Goal: Information Seeking & Learning: Learn about a topic

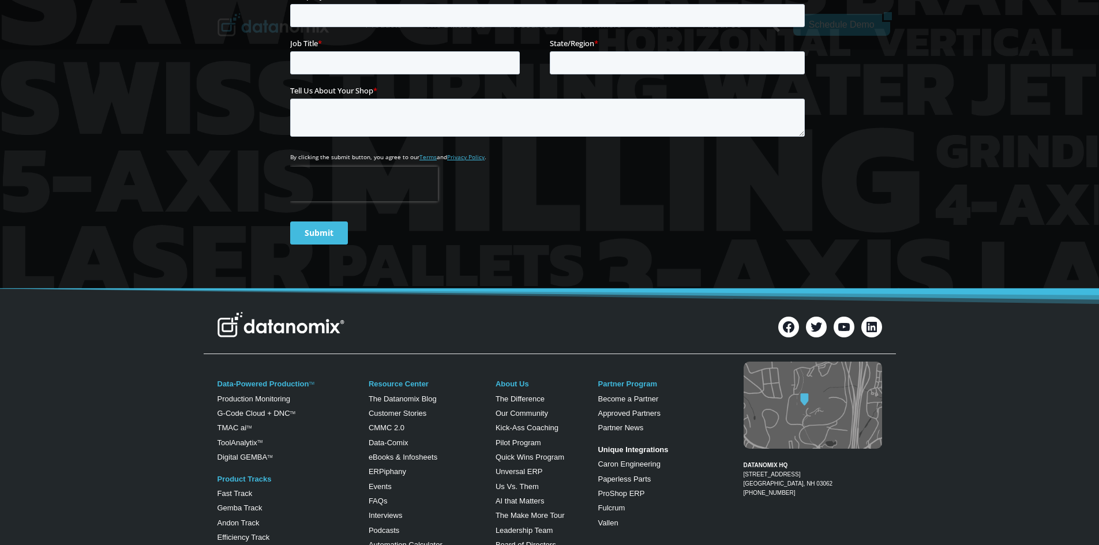
scroll to position [577, 0]
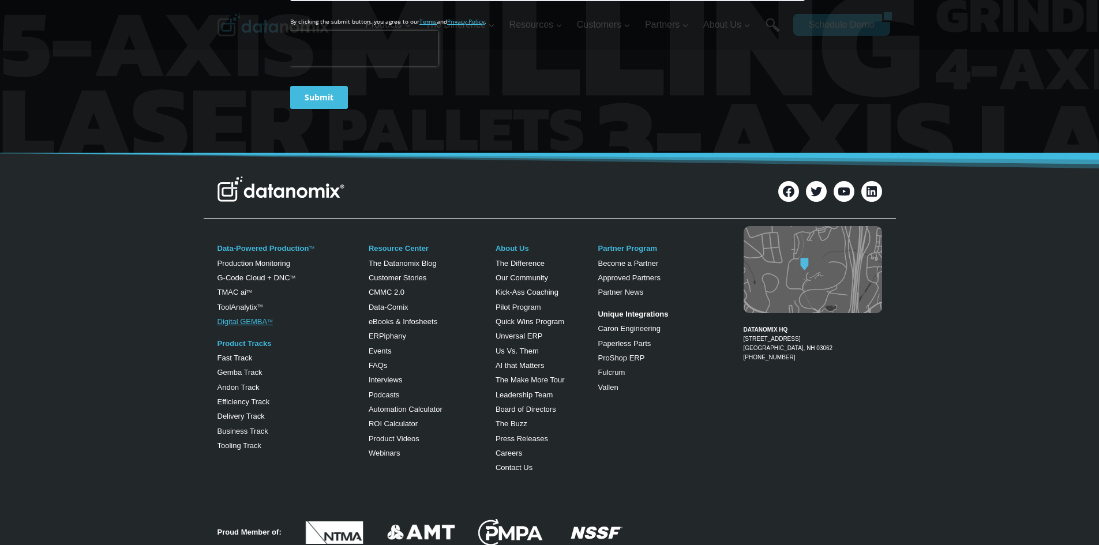
click at [238, 323] on link "Digital GEMBA TM" at bounding box center [245, 321] width 55 height 9
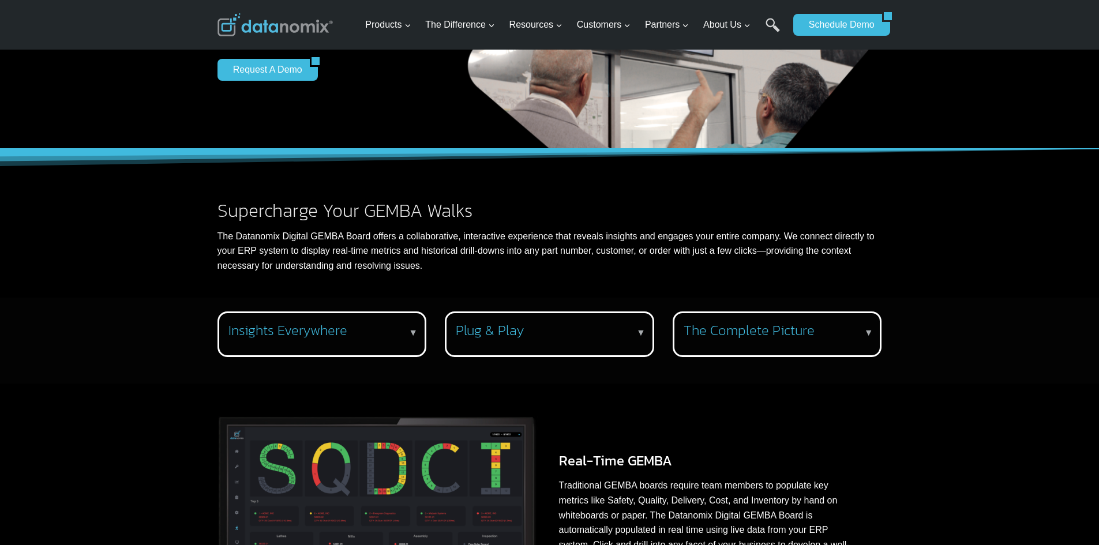
scroll to position [231, 0]
click at [496, 330] on h3 "Plug & Play" at bounding box center [547, 330] width 183 height 17
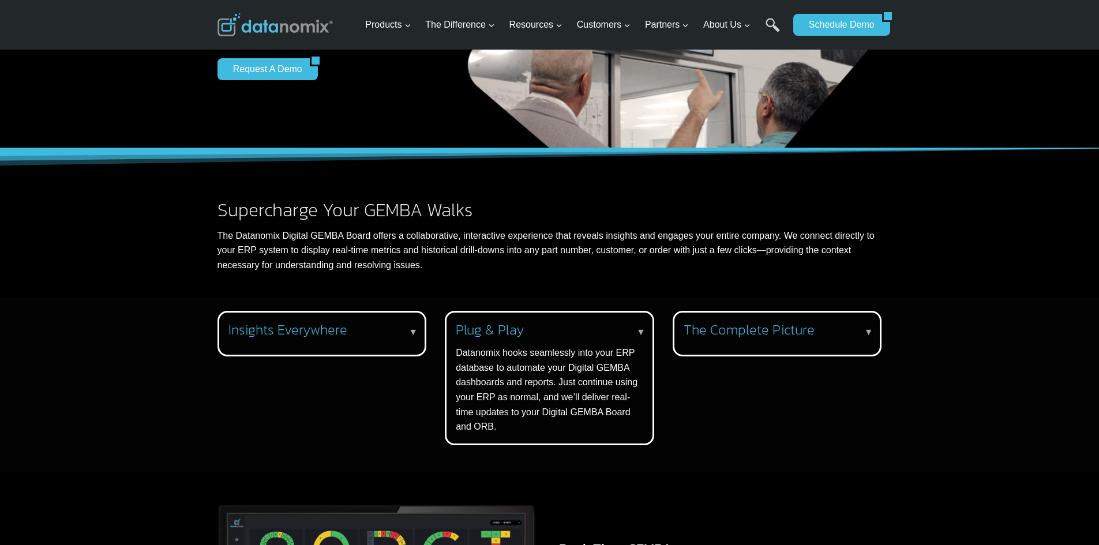
click at [796, 338] on h3 "The Complete Picture" at bounding box center [775, 330] width 183 height 17
